Goal: Information Seeking & Learning: Check status

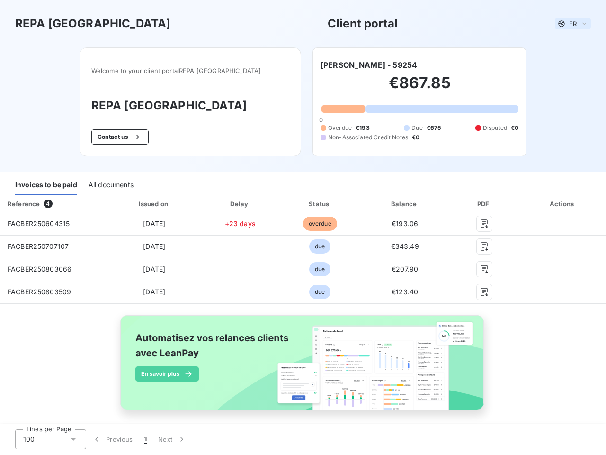
click at [570, 24] on span "FR" at bounding box center [574, 24] width 8 height 8
click at [136, 137] on button "Contact us" at bounding box center [119, 136] width 57 height 15
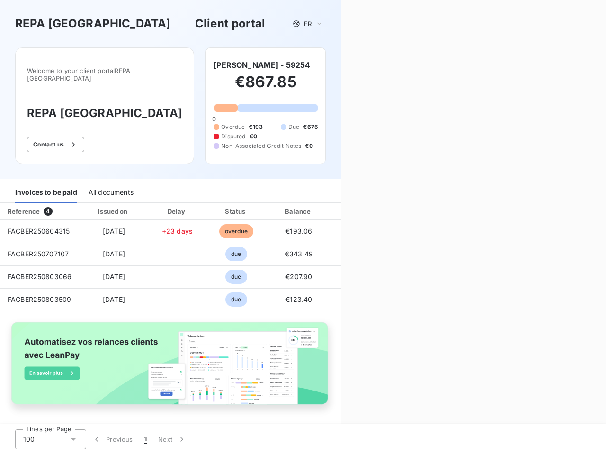
click at [347, 65] on div "Contact us Fill out the form below, and a member of our team will get back to y…" at bounding box center [473, 227] width 265 height 455
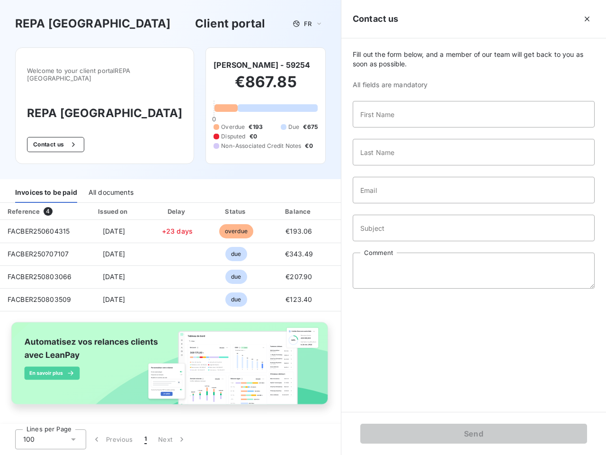
click at [46, 185] on div "Invoices to be paid" at bounding box center [46, 193] width 62 height 20
click at [110, 185] on div "All documents" at bounding box center [111, 193] width 45 height 20
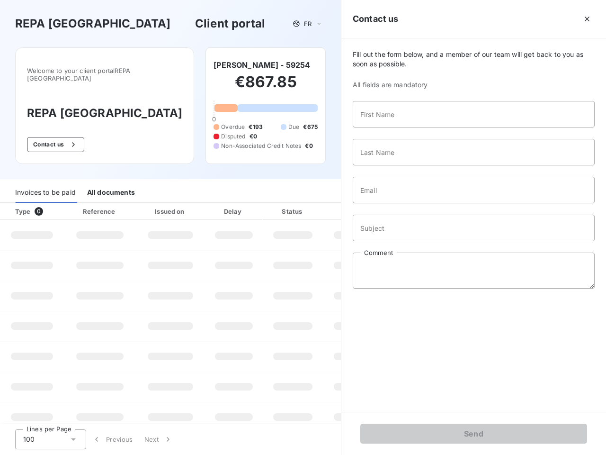
click at [53, 204] on th "Type 0" at bounding box center [32, 211] width 64 height 17
click at [152, 204] on th "Issued on" at bounding box center [170, 211] width 69 height 17
click at [237, 204] on th "Delay" at bounding box center [234, 211] width 58 height 17
click at [316, 204] on th "Status" at bounding box center [293, 211] width 60 height 17
click at [399, 204] on div "Fill out the form below, and a member of our team will get back to you as soon …" at bounding box center [474, 224] width 265 height 373
